Goal: Unclear: Browse casually

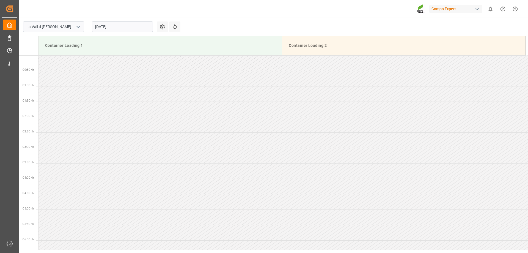
scroll to position [191, 0]
